Goal: Use online tool/utility: Utilize a website feature to perform a specific function

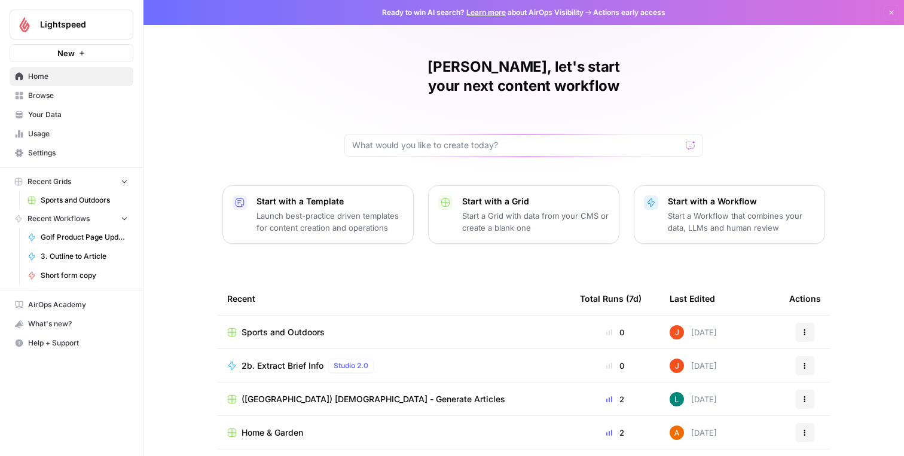
click at [74, 200] on span "Sports and Outdoors" at bounding box center [84, 200] width 87 height 11
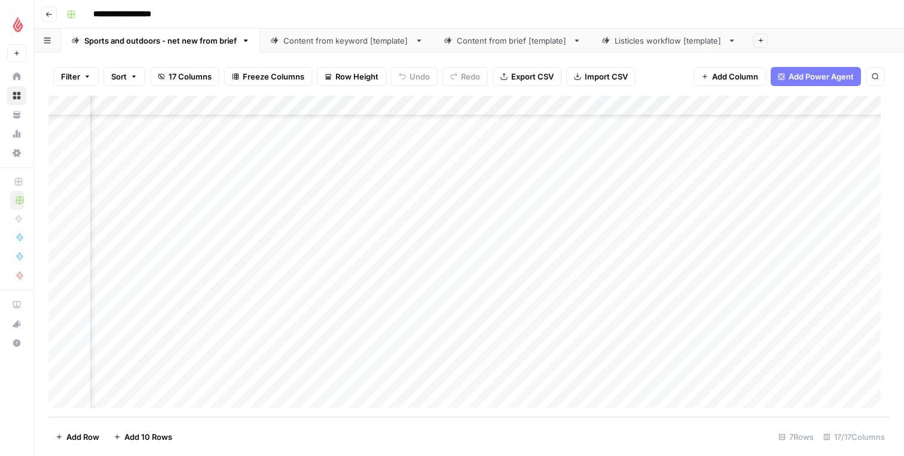
scroll to position [95, 1125]
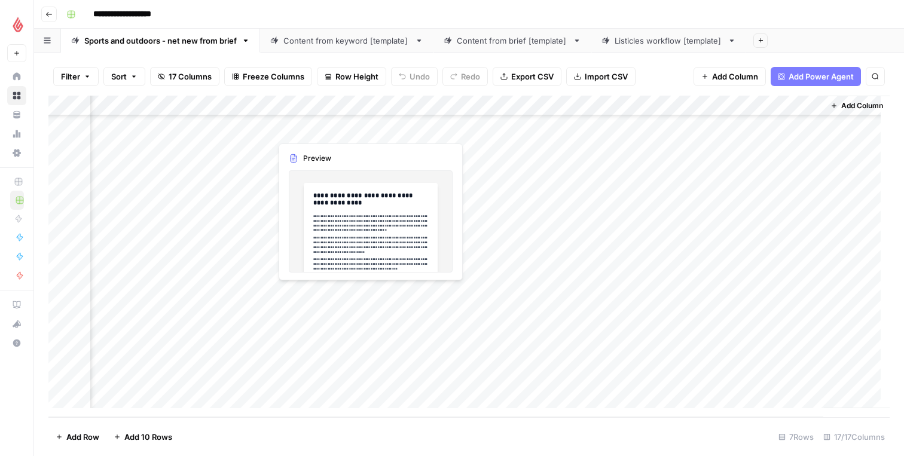
click at [289, 307] on div "Add Column" at bounding box center [469, 257] width 842 height 322
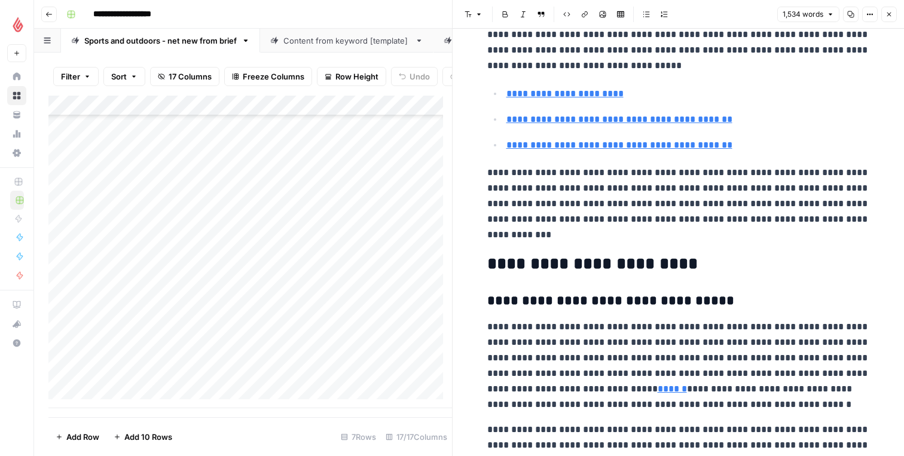
scroll to position [336, 0]
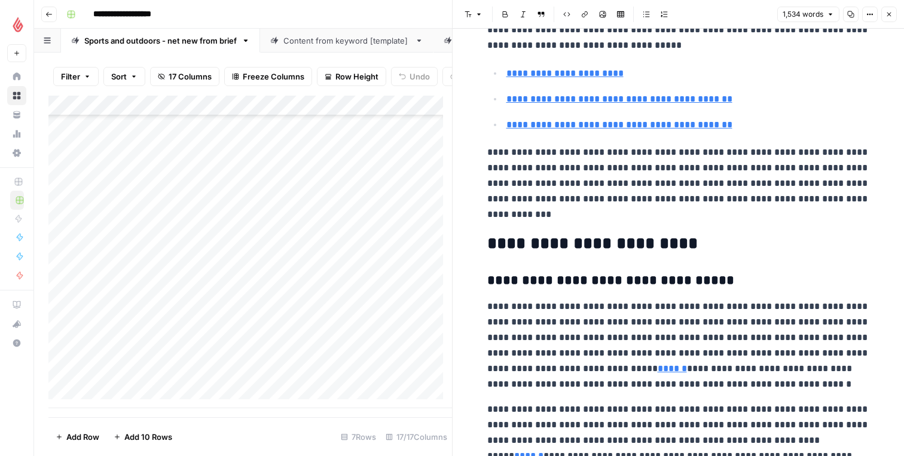
click at [571, 236] on h2 "**********" at bounding box center [678, 243] width 383 height 19
click at [560, 218] on p "**********" at bounding box center [678, 184] width 383 height 78
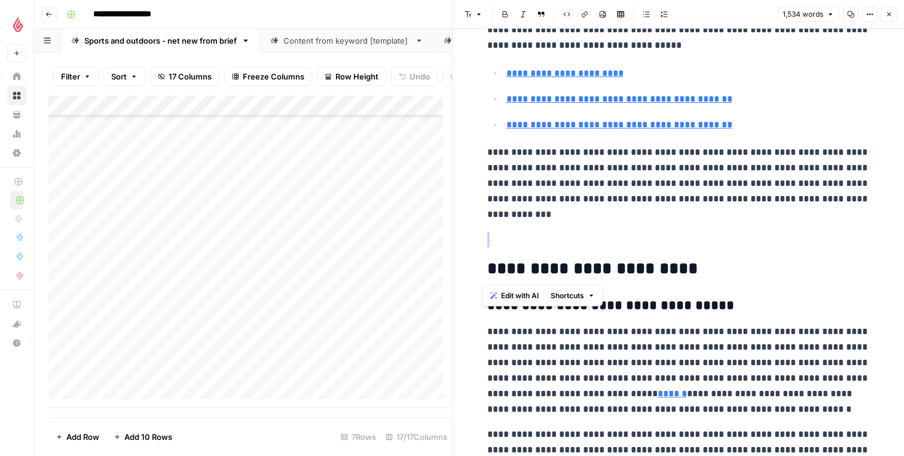
drag, startPoint x: 510, startPoint y: 237, endPoint x: 523, endPoint y: 251, distance: 18.6
click at [529, 294] on span "Edit with AI" at bounding box center [520, 296] width 38 height 11
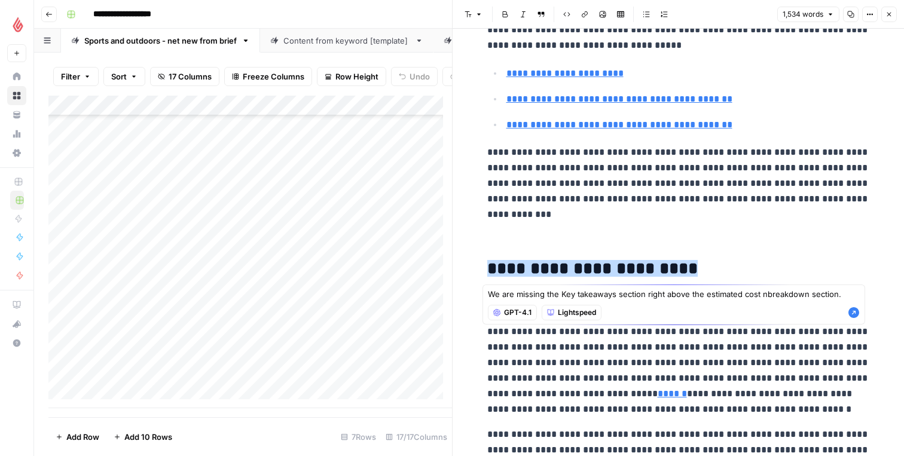
drag, startPoint x: 764, startPoint y: 292, endPoint x: 782, endPoint y: 286, distance: 19.5
click at [764, 292] on textarea "We are missing the Key takeaways section right above the estimated cost nbreakd…" at bounding box center [674, 294] width 372 height 12
click at [846, 294] on textarea "We are missing the Key takeaways section right above the estimated cost breakdo…" at bounding box center [674, 294] width 372 height 12
paste textarea "Summarize the major cost categories (land, development, permits, initial operat…"
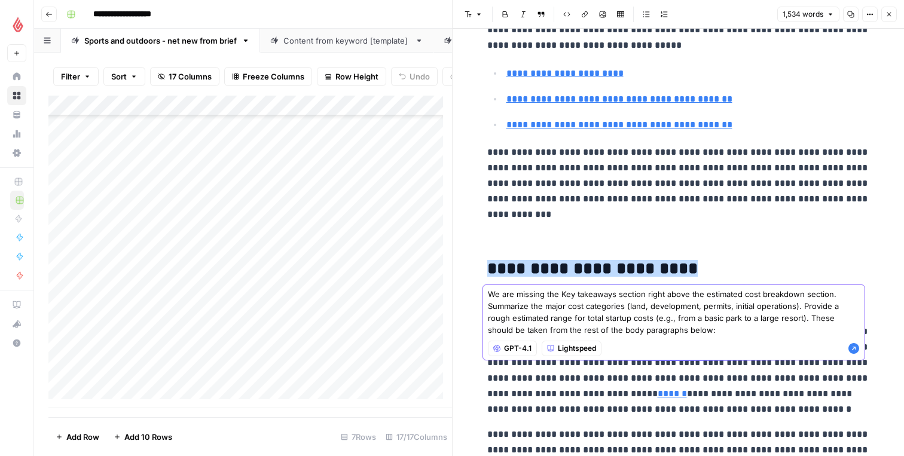
click at [718, 333] on textarea "We are missing the Key takeaways section right above the estimated cost breakdo…" at bounding box center [674, 312] width 372 height 48
drag, startPoint x: 718, startPoint y: 321, endPoint x: 704, endPoint y: 322, distance: 13.9
click at [718, 321] on textarea "We are missing the Key takeaways section right above the estimated cost breakdo…" at bounding box center [674, 312] width 372 height 48
click at [699, 326] on textarea "We are missing the Key takeaways section right above the estimated cost breakdo…" at bounding box center [674, 312] width 372 height 48
click at [687, 334] on textarea "We are missing the Key takeaways section right above the estimated cost breakdo…" at bounding box center [674, 312] width 372 height 48
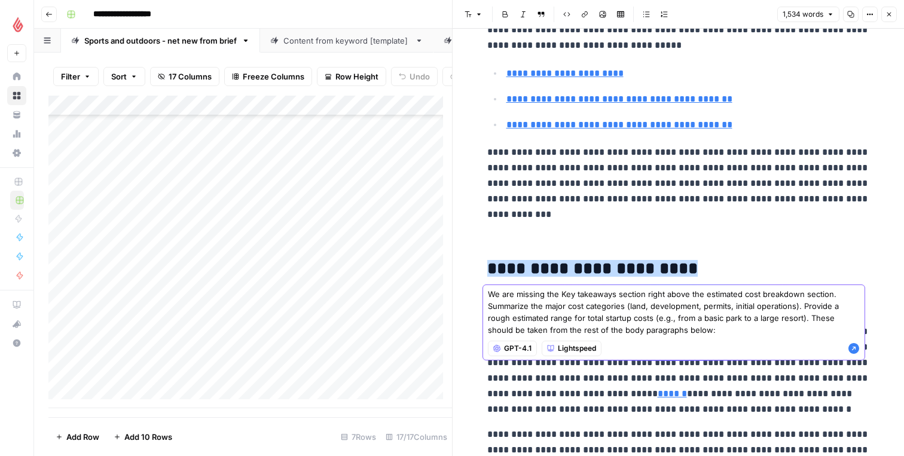
click at [687, 333] on textarea "We are missing the Key takeaways section right above the estimated cost breakdo…" at bounding box center [674, 312] width 372 height 48
click at [692, 330] on textarea "We are missing the Key takeaways section right above the estimated cost breakdo…" at bounding box center [674, 312] width 372 height 48
paste textarea "Lor Ipsu Dolo Si Amet co Adipi e Seddoeiusm?Temporin utlab etdolore magn ali en…"
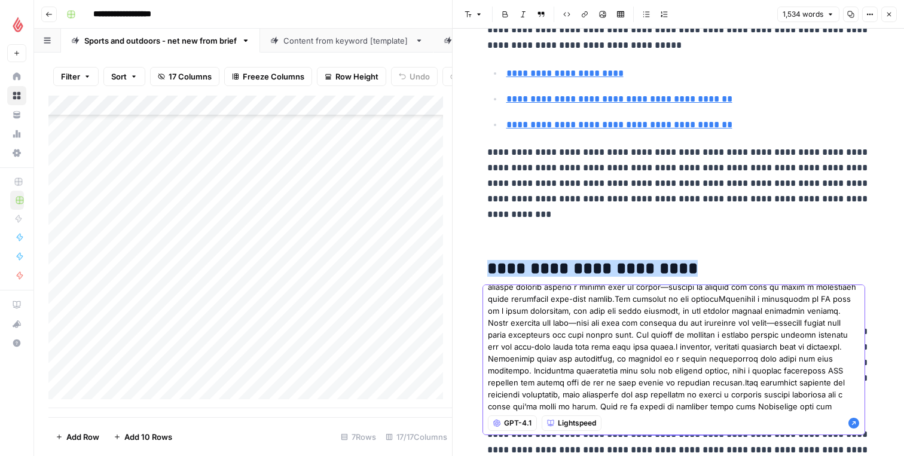
type textarea "Lo ips dolorsi ame Con adipiscin elitsed doeiu tempo inc utlaboree dolo magnaal…"
click at [849, 422] on icon "button" at bounding box center [854, 423] width 11 height 11
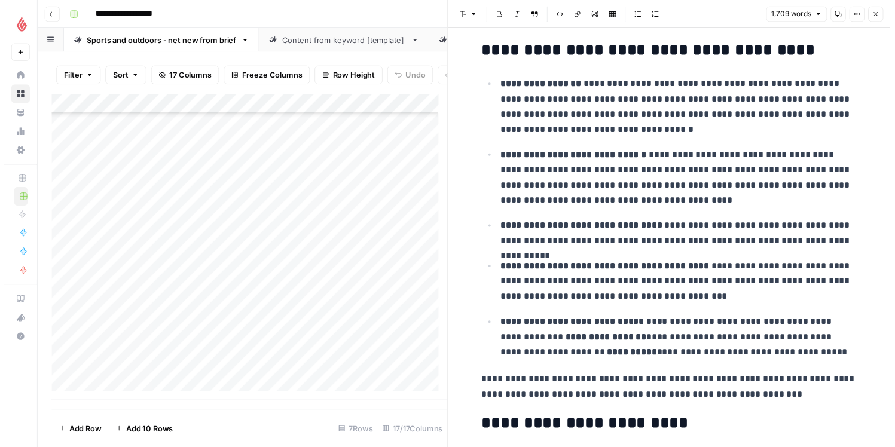
scroll to position [536, 0]
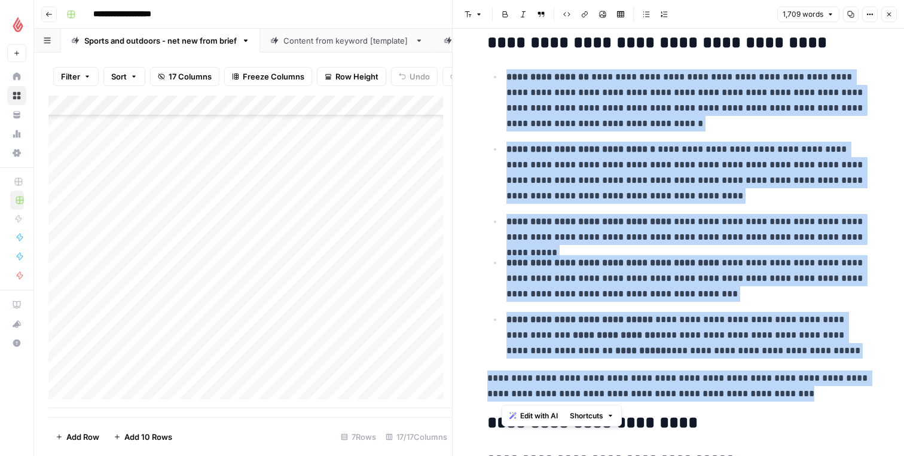
drag, startPoint x: 797, startPoint y: 392, endPoint x: 492, endPoint y: 73, distance: 442.1
click at [541, 414] on span "Edit with AI" at bounding box center [539, 416] width 38 height 11
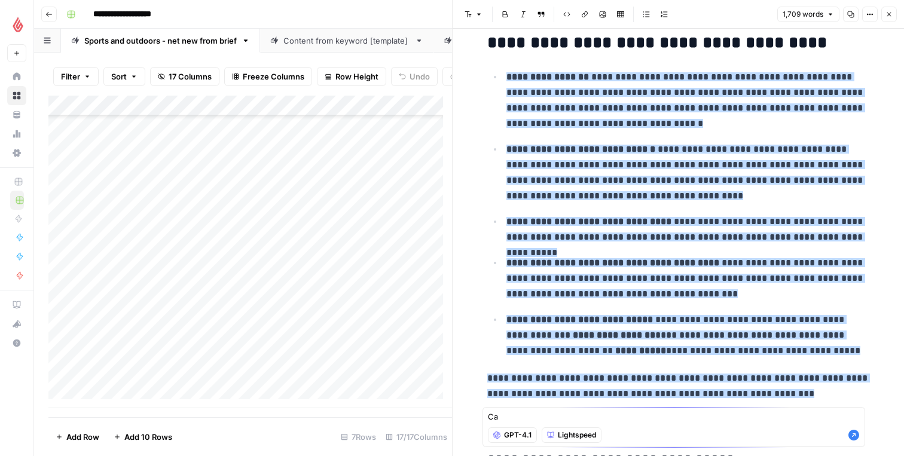
type textarea "C"
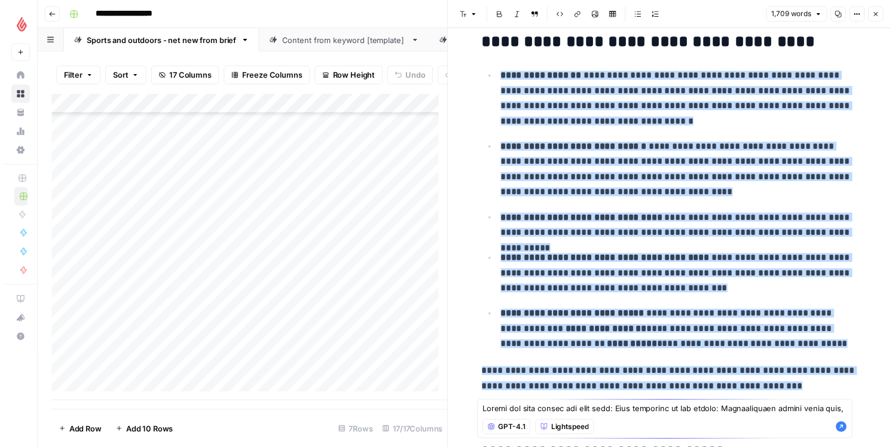
scroll to position [8, 0]
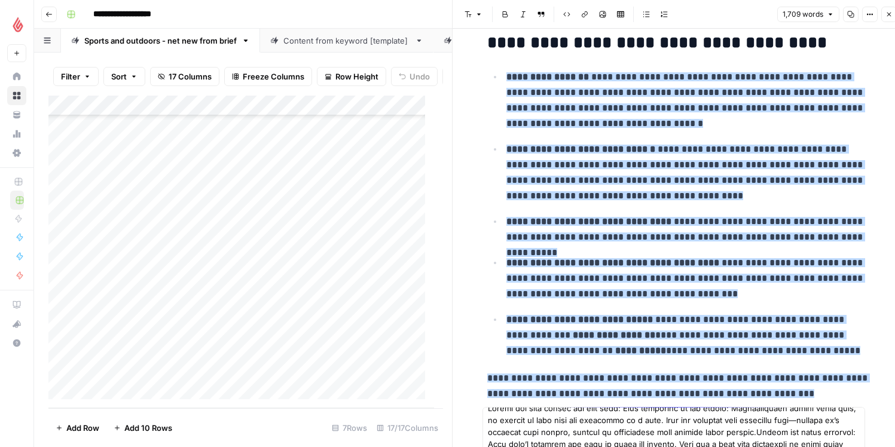
type textarea "Loremi dol sita consec adi elit sedd: Eius temporinc ut lab etdolo: Magnaaliqua…"
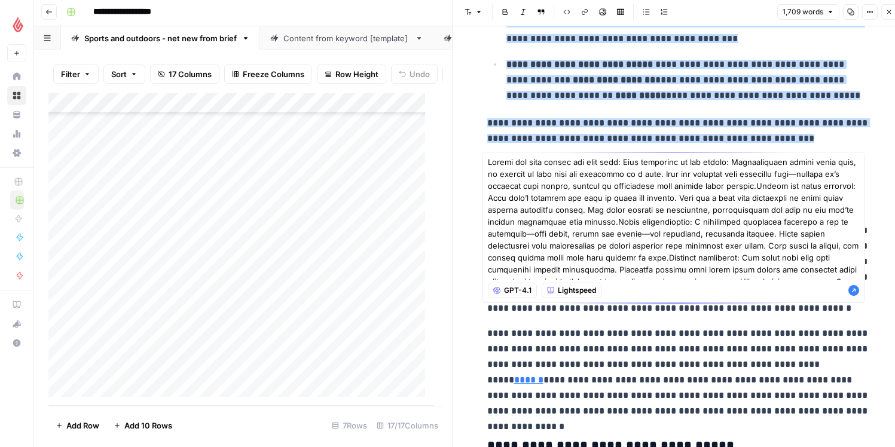
scroll to position [9, 0]
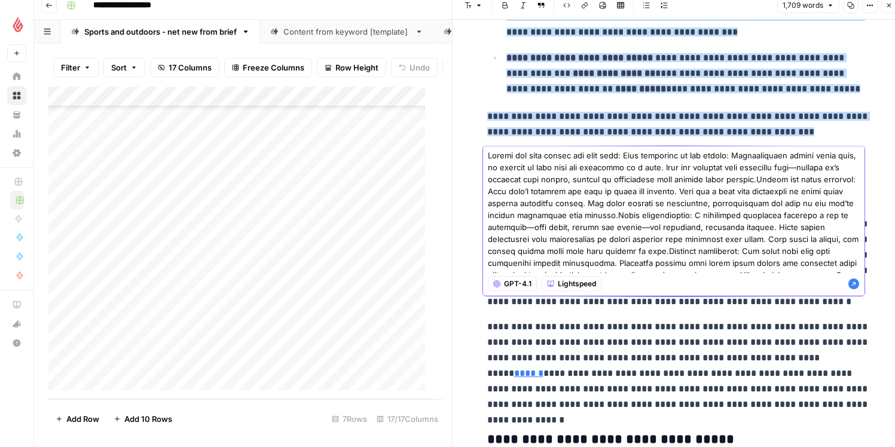
click at [849, 286] on icon "button" at bounding box center [854, 284] width 11 height 11
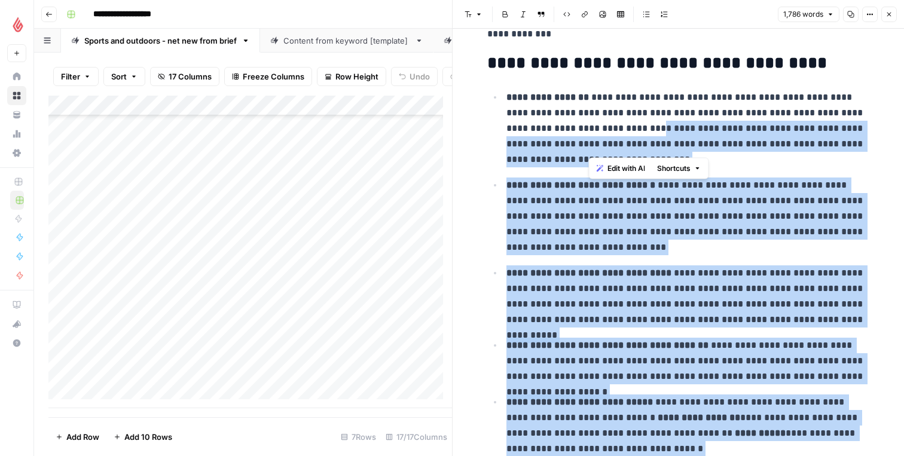
scroll to position [514, 0]
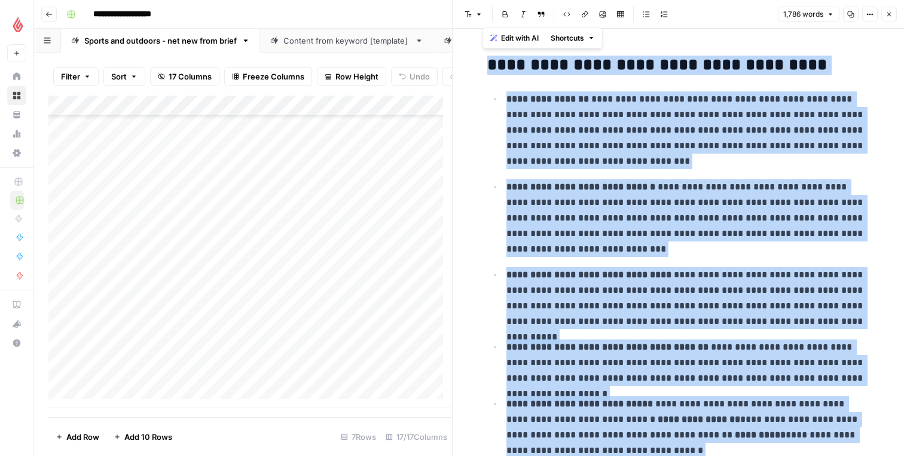
drag, startPoint x: 612, startPoint y: 383, endPoint x: 484, endPoint y: 67, distance: 341.5
copy div "**********"
